Goal: Find contact information: Find contact information

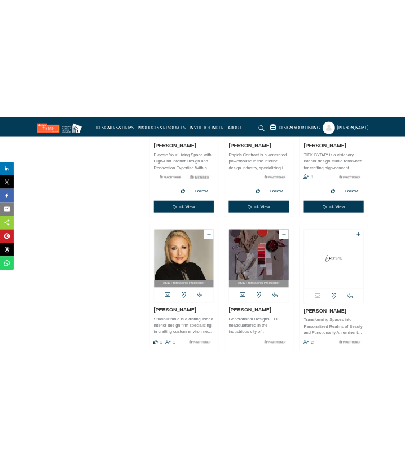
scroll to position [5433, 0]
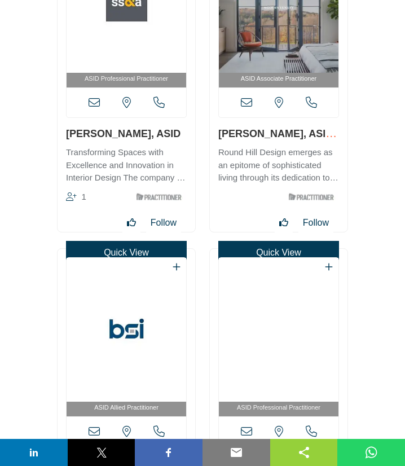
click at [96, 105] on icon at bounding box center [94, 102] width 11 height 11
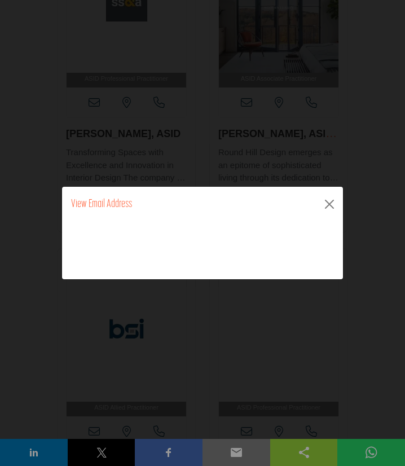
click at [0, 0] on icon at bounding box center [0, 0] width 0 height 0
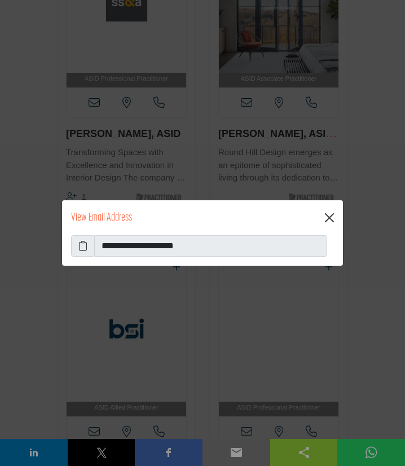
click at [329, 218] on button "Close" at bounding box center [330, 218] width 18 height 18
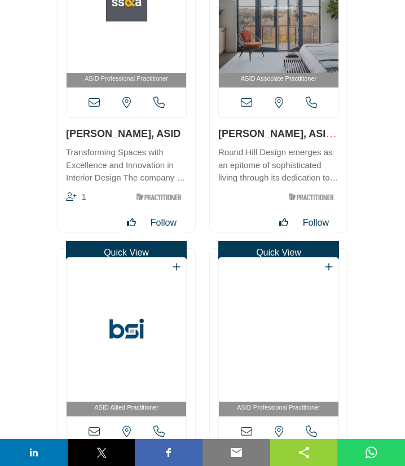
scroll to position [5738, 0]
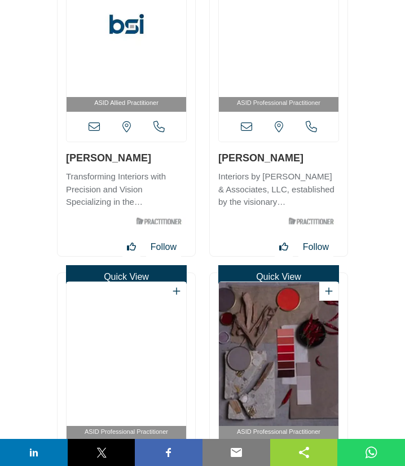
click at [96, 130] on icon at bounding box center [94, 126] width 11 height 11
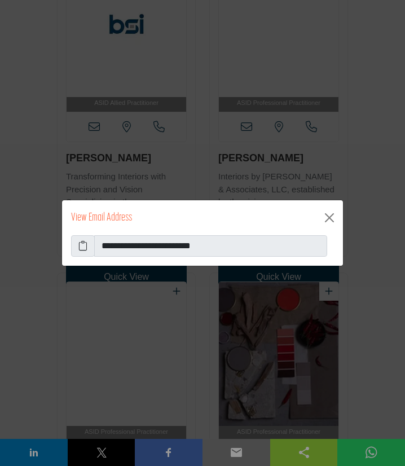
click at [86, 245] on icon at bounding box center [82, 246] width 9 height 14
click at [20, 120] on div "**********" at bounding box center [202, 233] width 405 height 466
click at [329, 218] on button "Close" at bounding box center [330, 218] width 18 height 18
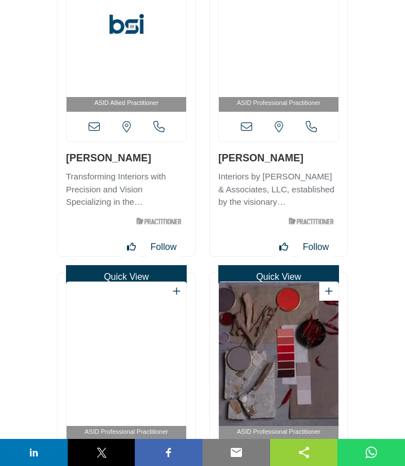
click at [246, 131] on icon at bounding box center [246, 126] width 11 height 11
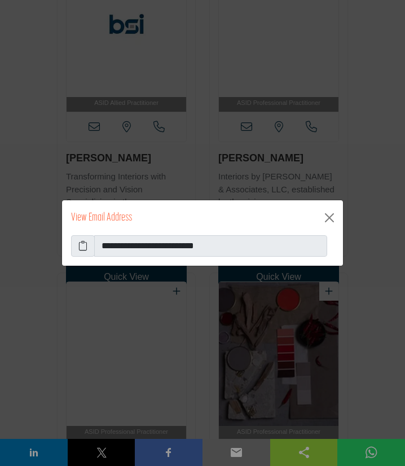
click at [84, 248] on icon at bounding box center [82, 246] width 9 height 14
click at [330, 218] on button "Close" at bounding box center [330, 218] width 18 height 18
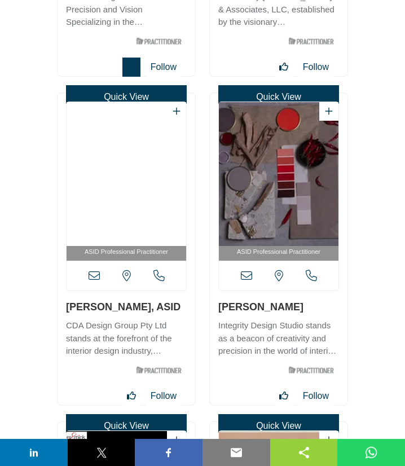
scroll to position [5921, 0]
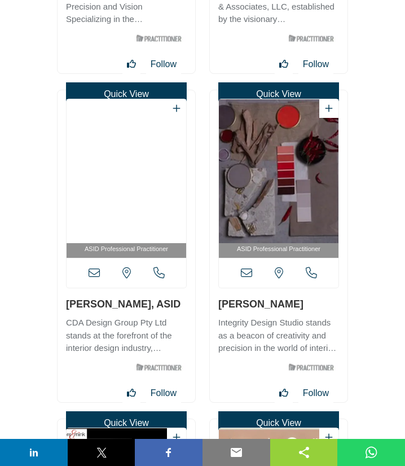
click at [94, 273] on icon at bounding box center [94, 273] width 11 height 11
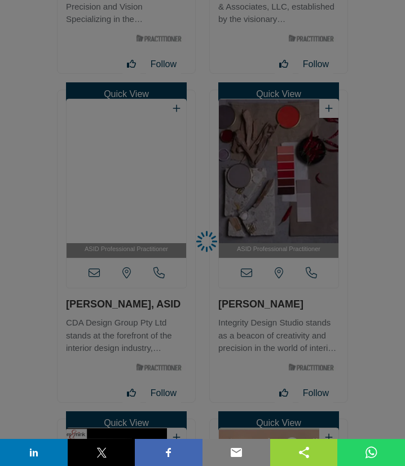
scroll to position [5982, 0]
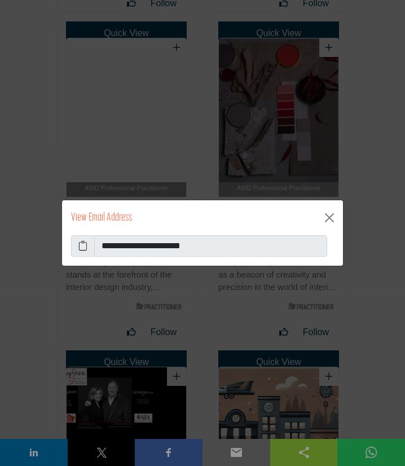
click at [85, 248] on icon at bounding box center [82, 246] width 9 height 14
click at [332, 215] on button "Close" at bounding box center [330, 218] width 18 height 18
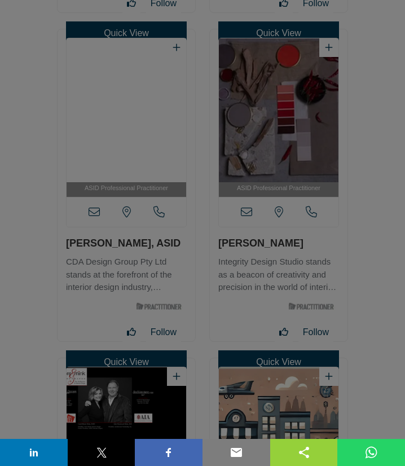
click at [332, 199] on button "Close" at bounding box center [330, 190] width 18 height 18
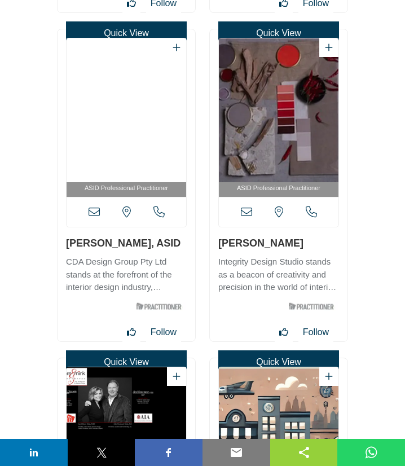
click at [246, 213] on icon at bounding box center [246, 212] width 11 height 11
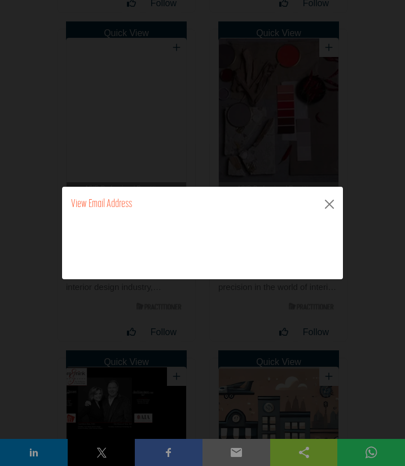
click at [0, 0] on icon at bounding box center [0, 0] width 0 height 0
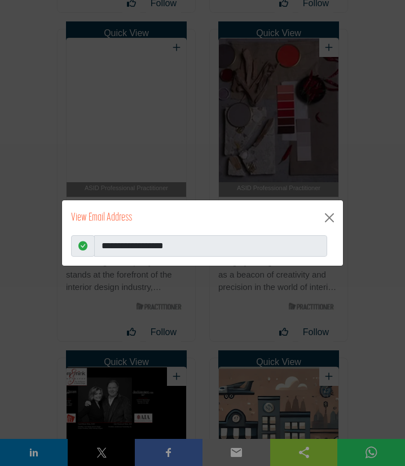
click at [83, 247] on icon at bounding box center [82, 246] width 9 height 14
click at [329, 217] on button "Close" at bounding box center [330, 218] width 18 height 18
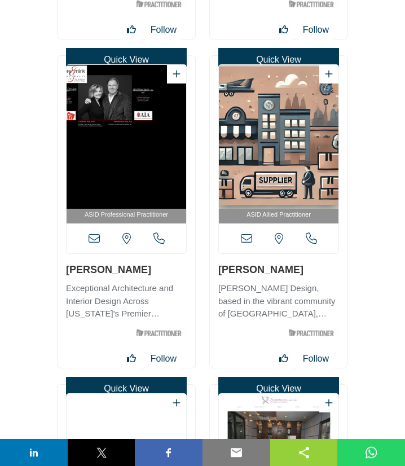
scroll to position [6287, 0]
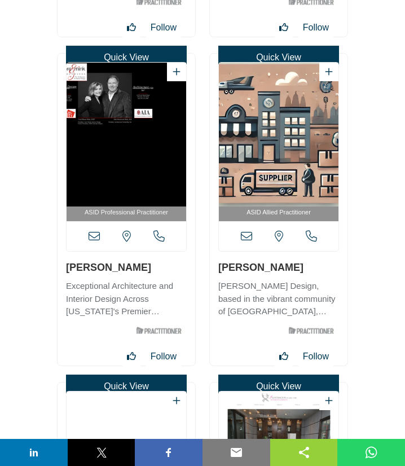
click at [97, 238] on icon at bounding box center [94, 236] width 11 height 11
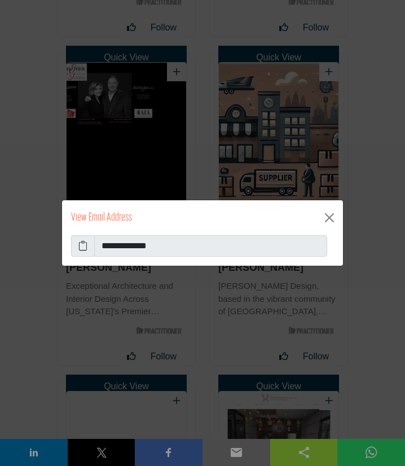
click at [86, 245] on icon at bounding box center [82, 246] width 9 height 14
click at [329, 218] on button "Close" at bounding box center [330, 218] width 18 height 18
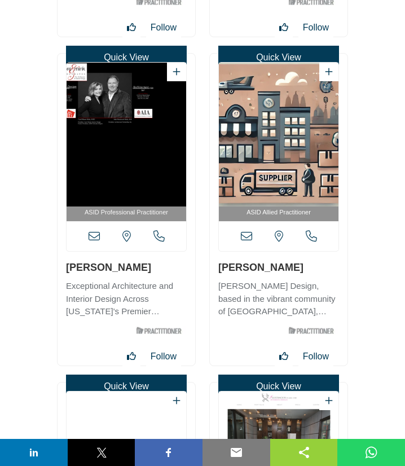
click at [249, 239] on icon at bounding box center [246, 236] width 11 height 11
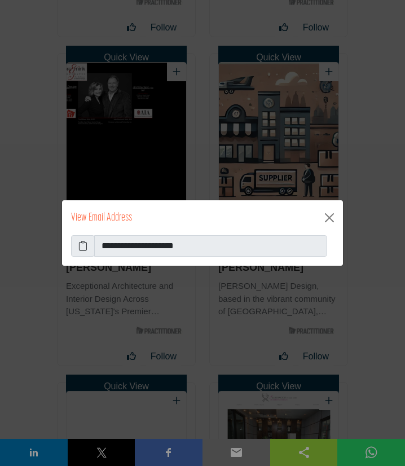
click at [81, 246] on icon at bounding box center [82, 246] width 9 height 14
click at [331, 217] on button "Close" at bounding box center [330, 218] width 18 height 18
